Goal: Task Accomplishment & Management: Complete application form

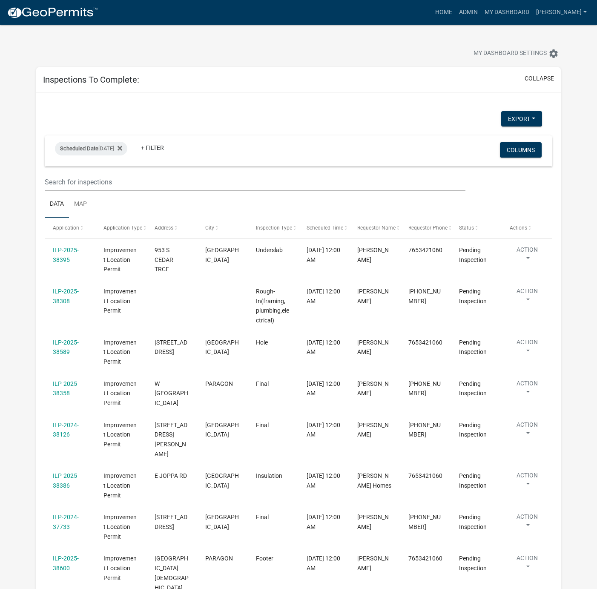
select select "1: 25"
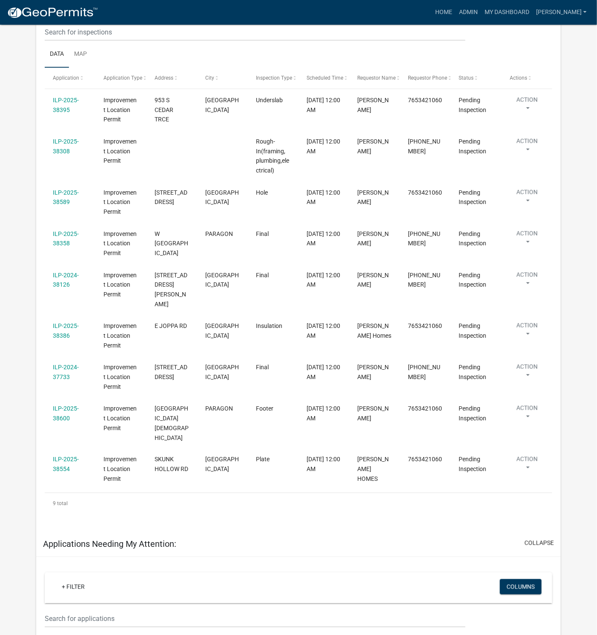
scroll to position [128, 0]
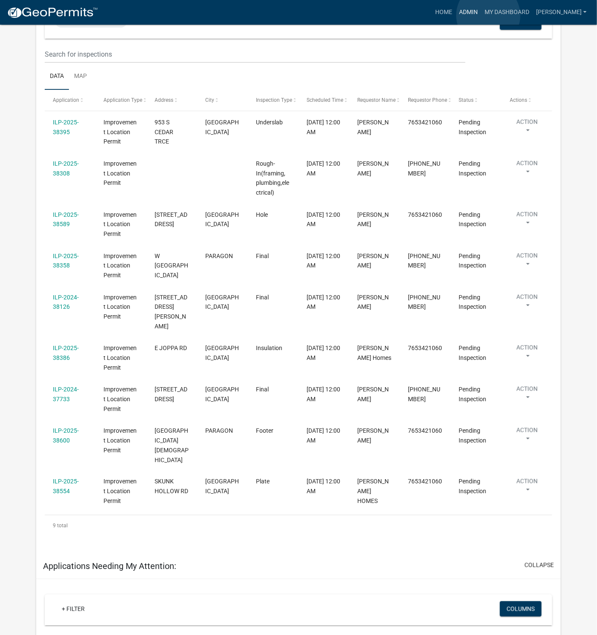
click at [481, 15] on link "Admin" at bounding box center [469, 12] width 26 height 16
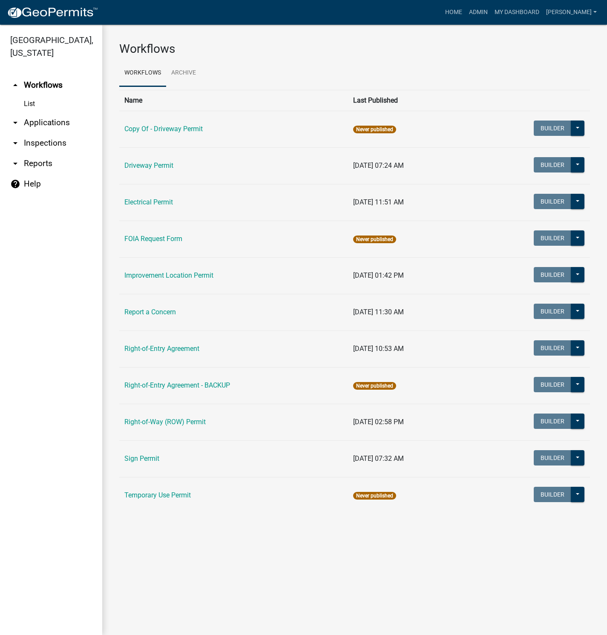
click at [140, 279] on link "Improvement Location Permit" at bounding box center [168, 275] width 89 height 8
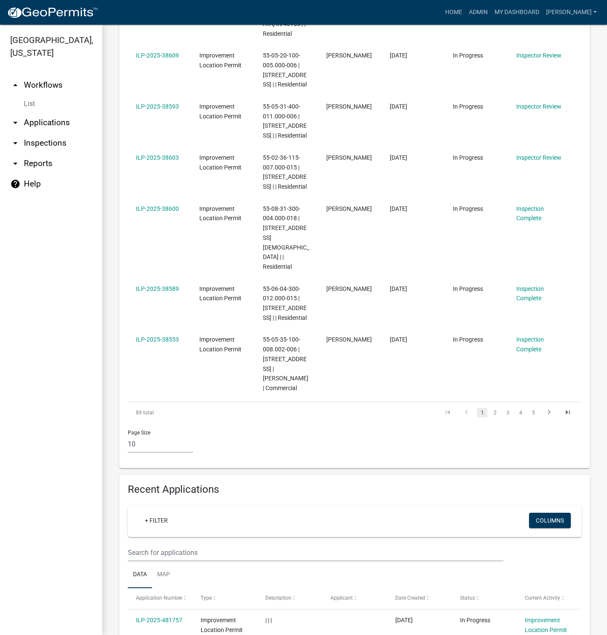
scroll to position [703, 0]
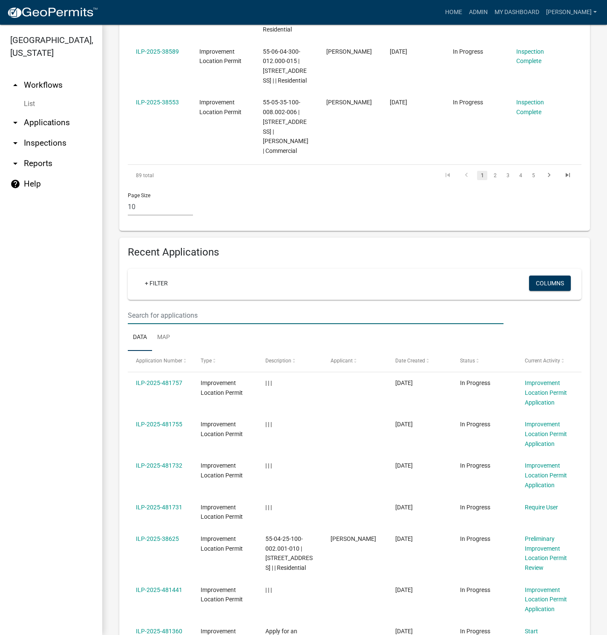
click at [146, 324] on input "text" at bounding box center [316, 315] width 376 height 17
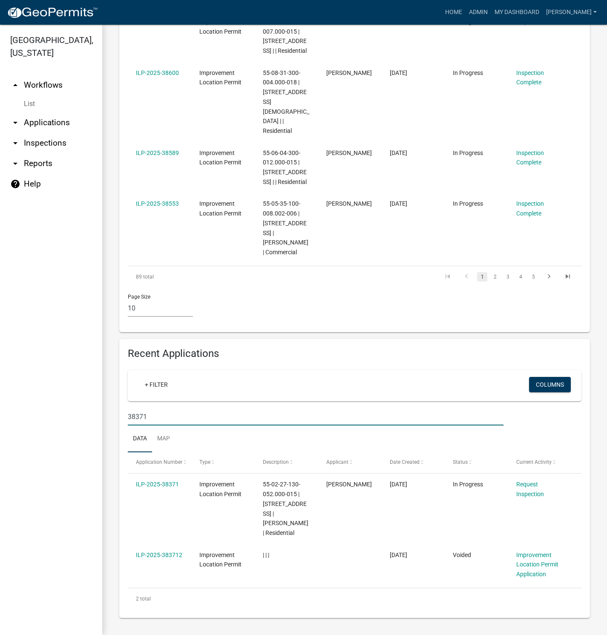
scroll to position [630, 0]
type input "38371"
click at [158, 482] on link "ILP-2025-38371" at bounding box center [157, 484] width 43 height 7
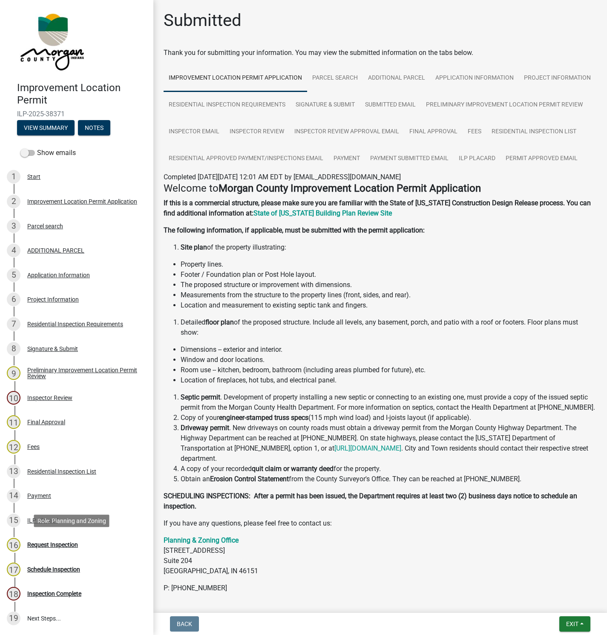
click at [57, 542] on div "Request Inspection" at bounding box center [52, 545] width 51 height 6
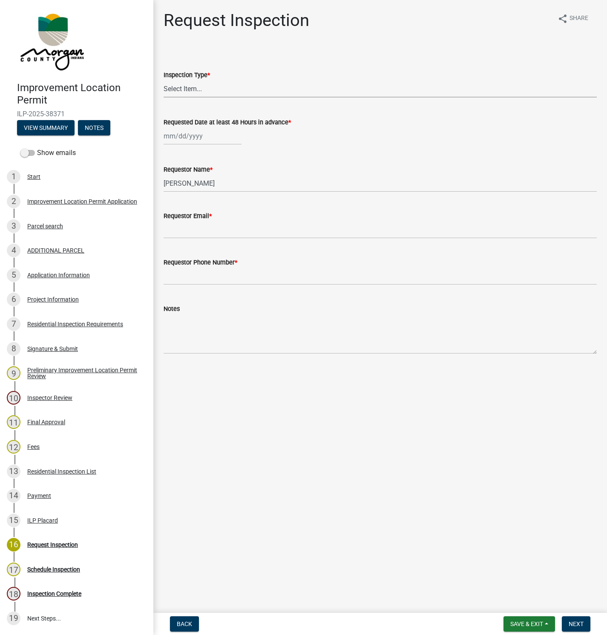
click at [192, 86] on select "Select Item... Footer Hole Bonding Underslab Foundation, Piers, Tie downs Prewa…" at bounding box center [379, 88] width 433 height 17
click at [163, 80] on select "Select Item... Footer Hole Bonding Underslab Foundation, Piers, Tie downs Prewa…" at bounding box center [379, 88] width 433 height 17
select select "35793837-c9ec-41d5-94b4-9b18203c9b97"
click at [211, 138] on div at bounding box center [202, 135] width 78 height 17
click at [171, 219] on div "22" at bounding box center [172, 222] width 14 height 14
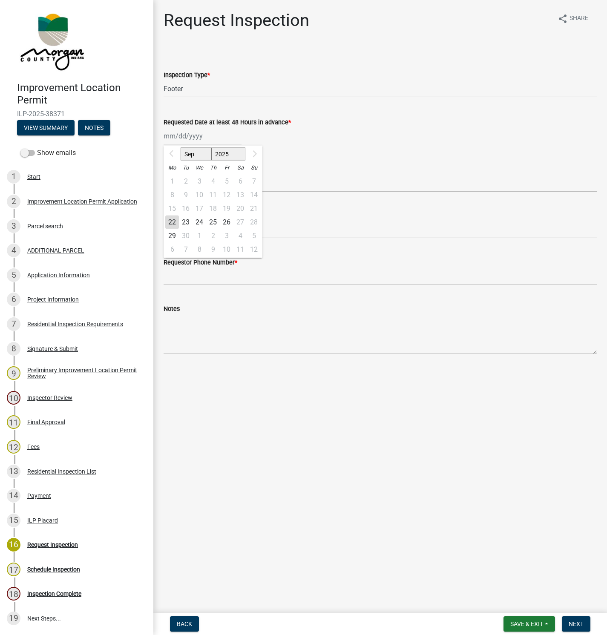
type input "[DATE]"
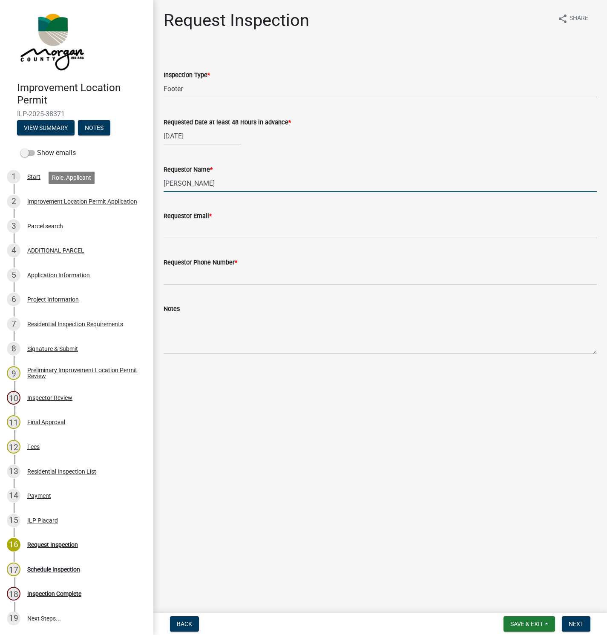
drag, startPoint x: 206, startPoint y: 182, endPoint x: 142, endPoint y: 192, distance: 64.2
click at [142, 192] on div "Improvement Location Permit ILP-2025-38371 View Summary Notes Show emails 1 Sta…" at bounding box center [303, 317] width 607 height 635
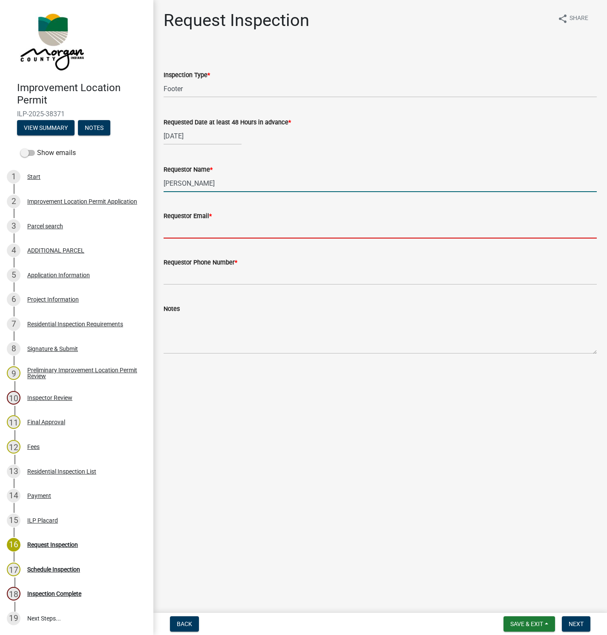
click at [172, 227] on input "Requestor Email *" at bounding box center [379, 229] width 433 height 17
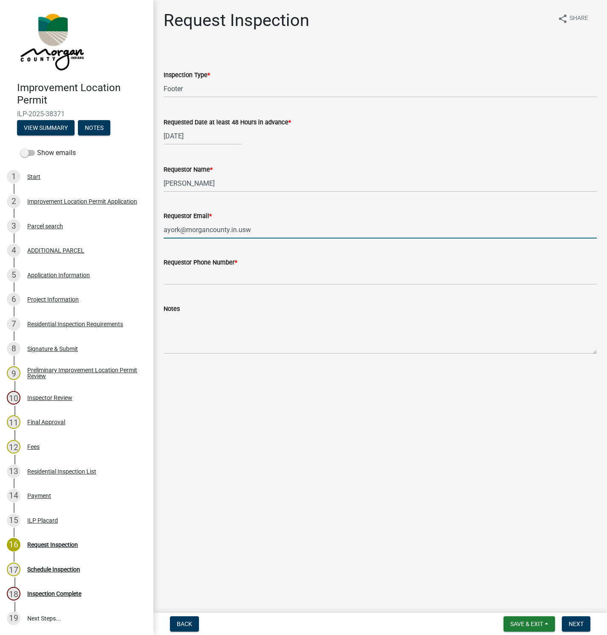
type input "ayork@morgancounty.in.usw"
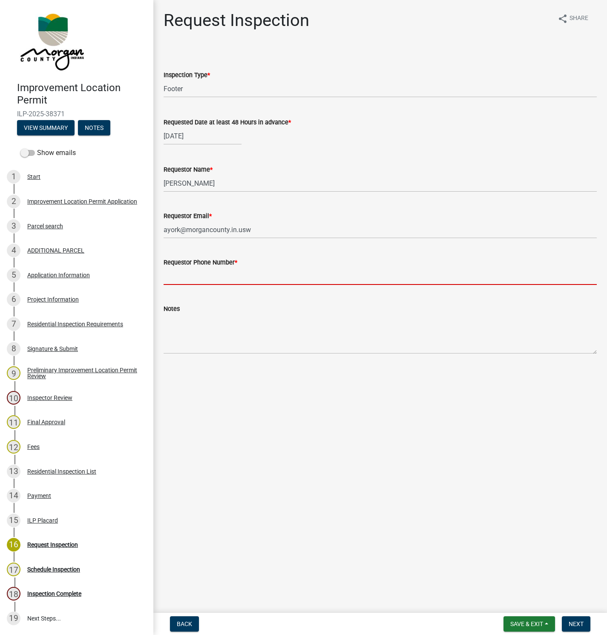
click at [187, 274] on input "Requestor Phone Number *" at bounding box center [379, 275] width 433 height 17
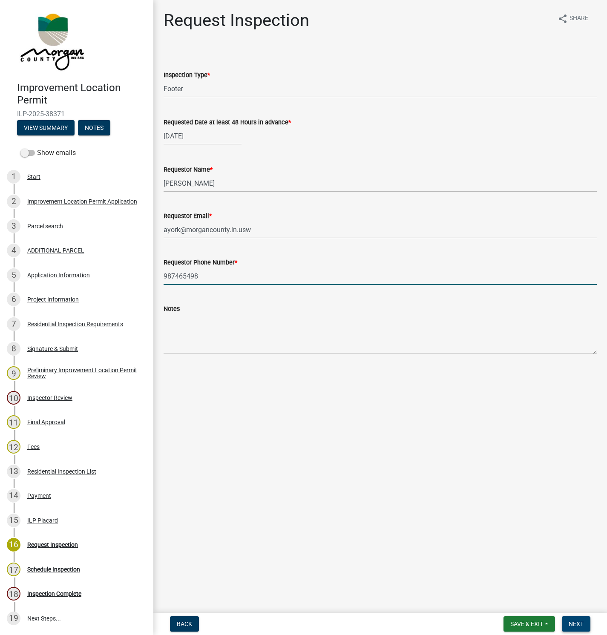
click at [579, 588] on span "Next" at bounding box center [575, 623] width 15 height 7
drag, startPoint x: 202, startPoint y: 274, endPoint x: 156, endPoint y: 275, distance: 45.6
click at [158, 275] on div "Requestor Phone Number * 987465498 Valid phone number format: [PHONE_NUMBER]" at bounding box center [380, 270] width 446 height 50
type input "[PHONE_NUMBER]"
click at [582, 588] on span "Next" at bounding box center [575, 623] width 15 height 7
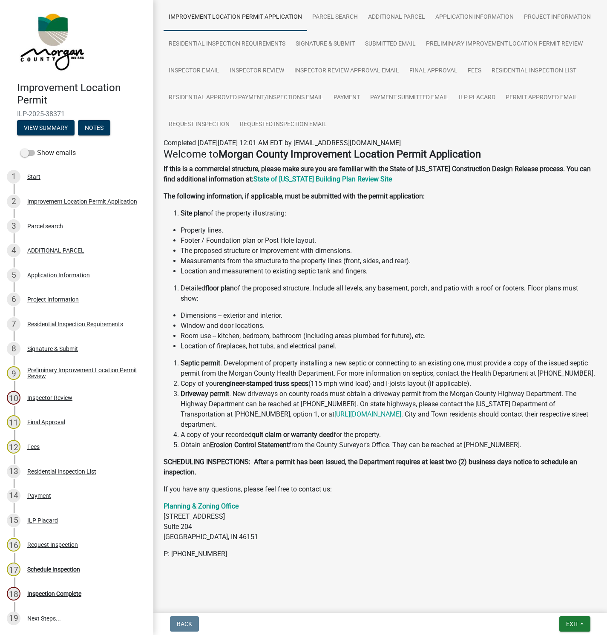
scroll to position [71, 0]
click at [575, 588] on span "Exit" at bounding box center [572, 623] width 12 height 7
click at [548, 588] on button "Save & Exit" at bounding box center [556, 602] width 68 height 20
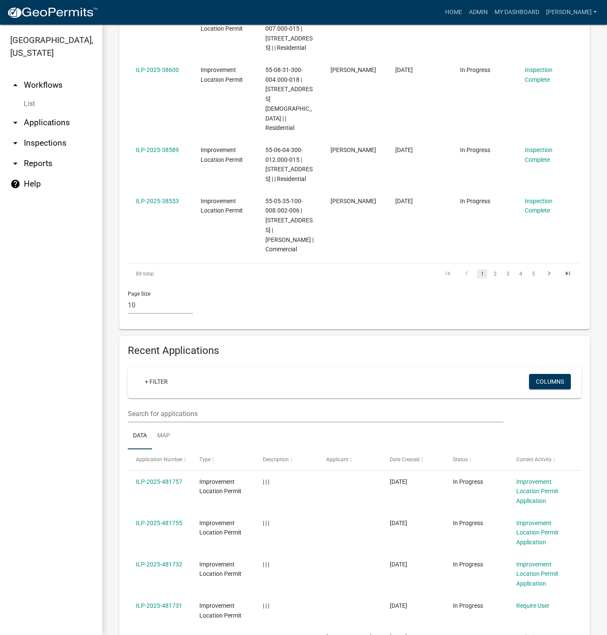
scroll to position [639, 0]
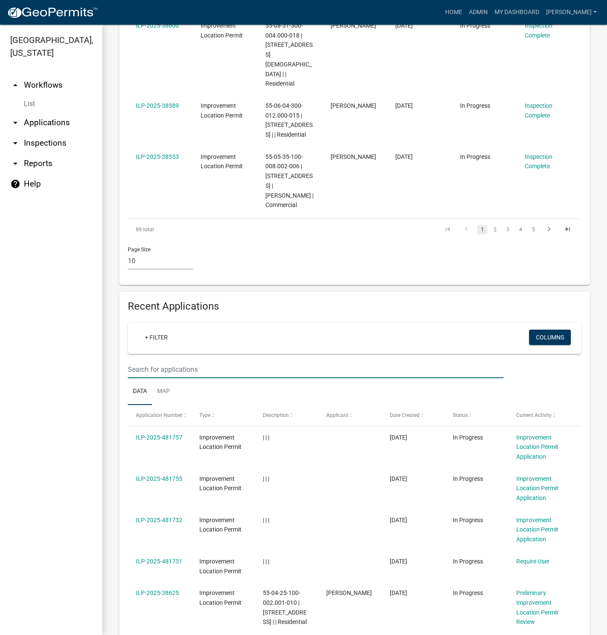
click at [171, 378] on input "text" at bounding box center [316, 369] width 376 height 17
type input "38371"
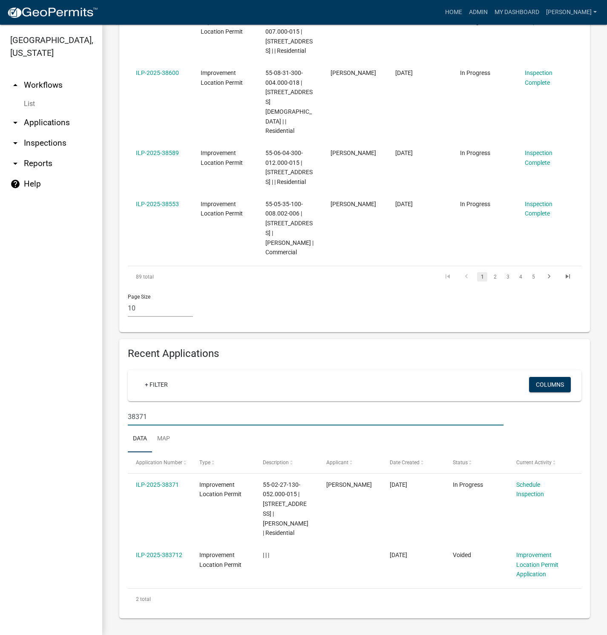
scroll to position [611, 0]
click at [529, 492] on link "Schedule Inspection" at bounding box center [530, 489] width 28 height 17
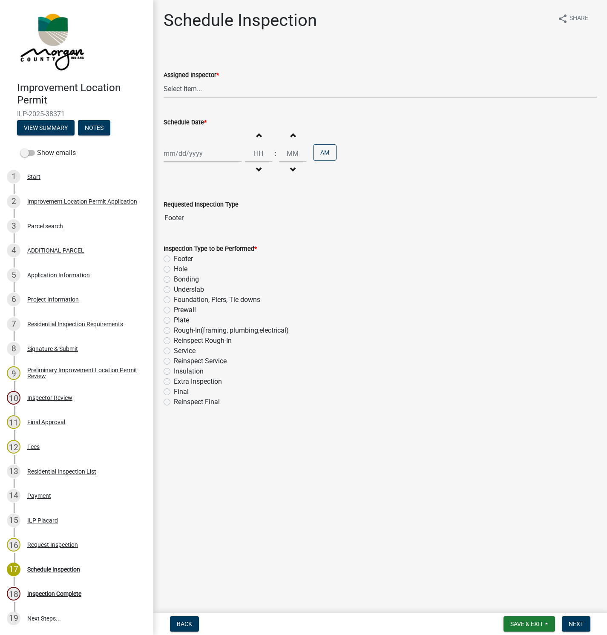
click at [204, 89] on select "Select Item... [PERSON_NAME] ([PERSON_NAME]) AndrewMason ([PERSON_NAME])" at bounding box center [379, 88] width 433 height 17
select select "27c2efcb-eb6f-4284-aeca-3a6546a9c02a"
click at [163, 80] on select "Select Item... [PERSON_NAME] ([PERSON_NAME]) AndrewMason ([PERSON_NAME])" at bounding box center [379, 88] width 433 height 17
click at [197, 123] on label "Schedule Date *" at bounding box center [184, 123] width 43 height 6
click at [197, 145] on input "Schedule Date *" at bounding box center [202, 153] width 78 height 17
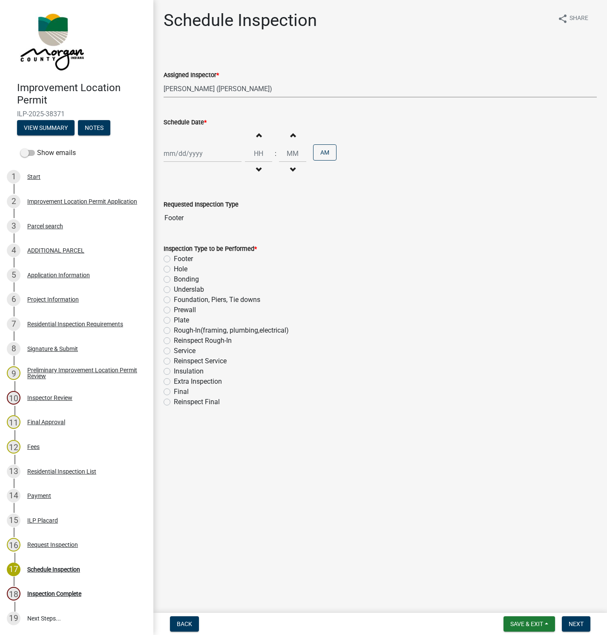
select select "9"
select select "2025"
click at [172, 241] on div "22" at bounding box center [172, 240] width 14 height 14
type input "[DATE]"
click at [321, 155] on button "AM" at bounding box center [324, 152] width 23 height 16
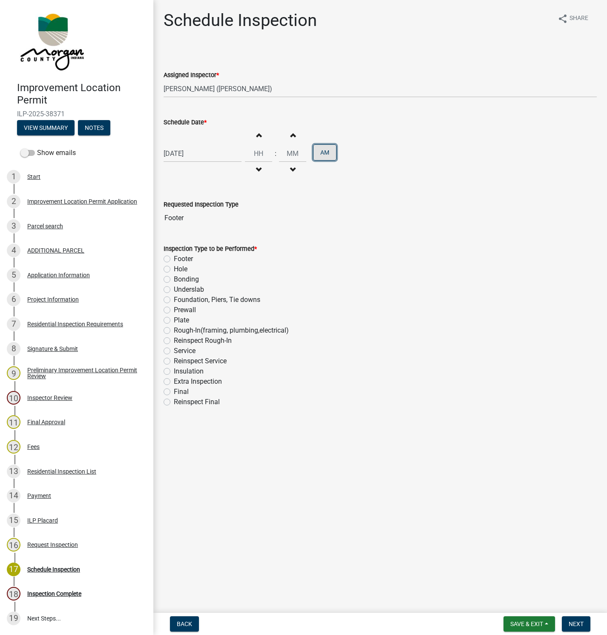
type input "12"
type input "00"
click at [174, 258] on label "Footer" at bounding box center [183, 259] width 19 height 10
click at [174, 258] on input "Footer" at bounding box center [177, 257] width 6 height 6
radio input "true"
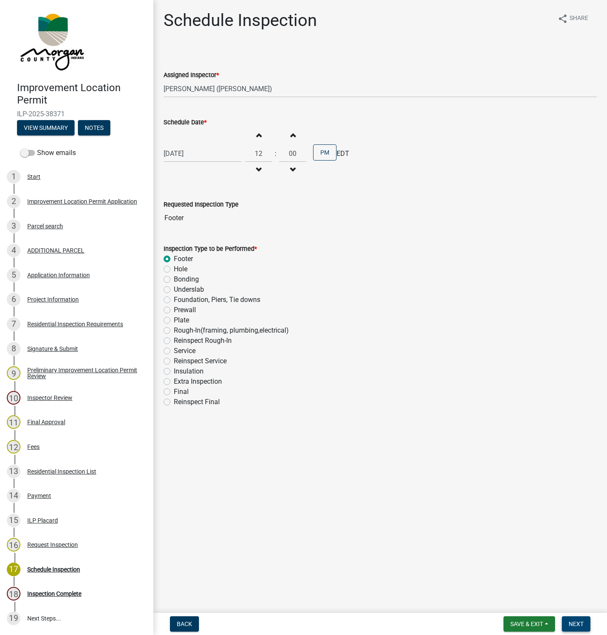
click at [575, 588] on span "Next" at bounding box center [575, 623] width 15 height 7
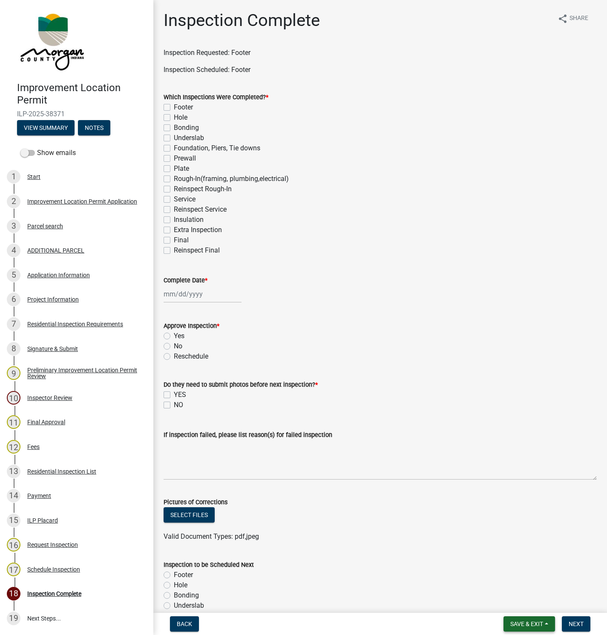
click at [516, 588] on span "Save & Exit" at bounding box center [526, 623] width 33 height 7
click at [508, 588] on button "Save & Exit" at bounding box center [521, 602] width 68 height 20
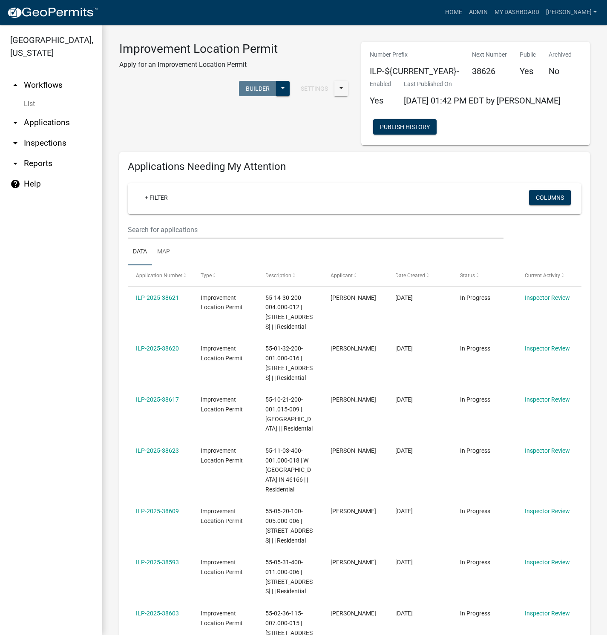
click at [153, 111] on div "Improvement Location Permit Apply for an Improvement Location Permit Settings S…" at bounding box center [234, 93] width 242 height 103
